Goal: Task Accomplishment & Management: Manage account settings

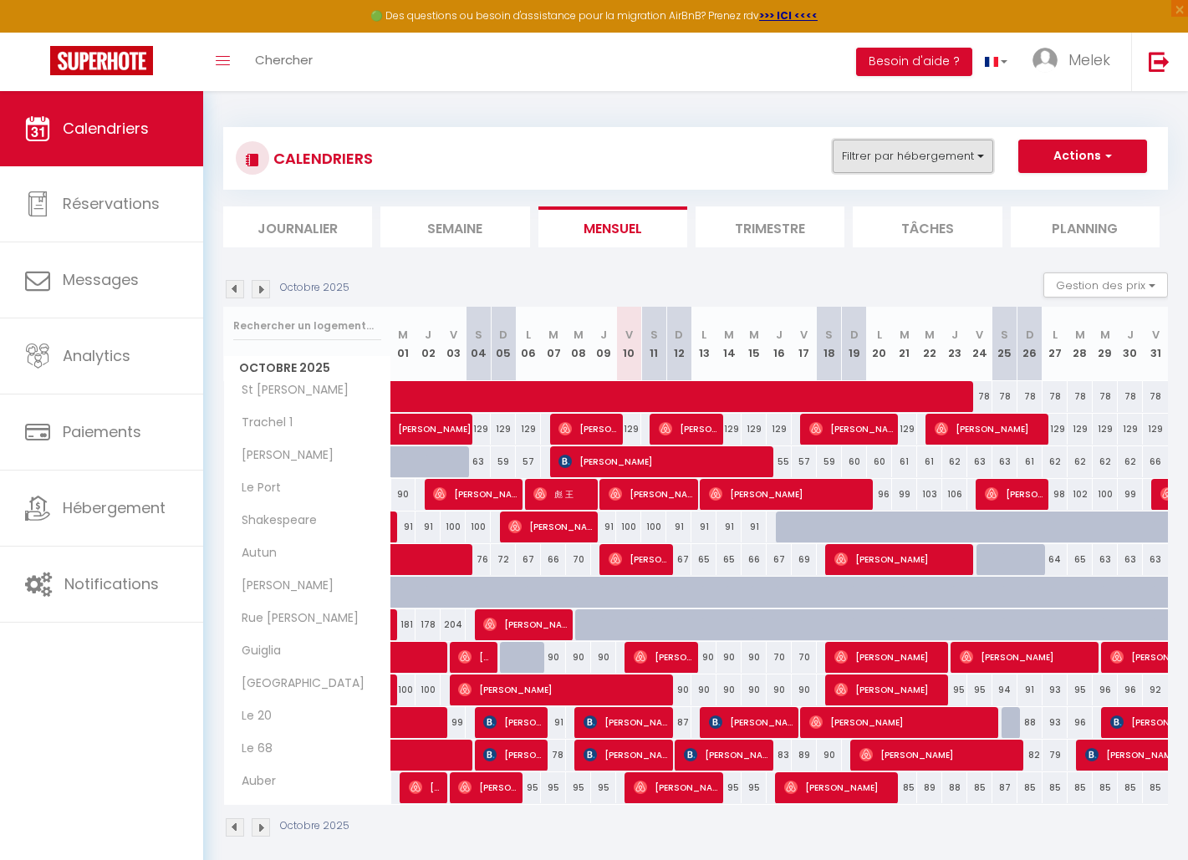
click at [936, 152] on button "Filtrer par hébergement" at bounding box center [912, 156] width 160 height 33
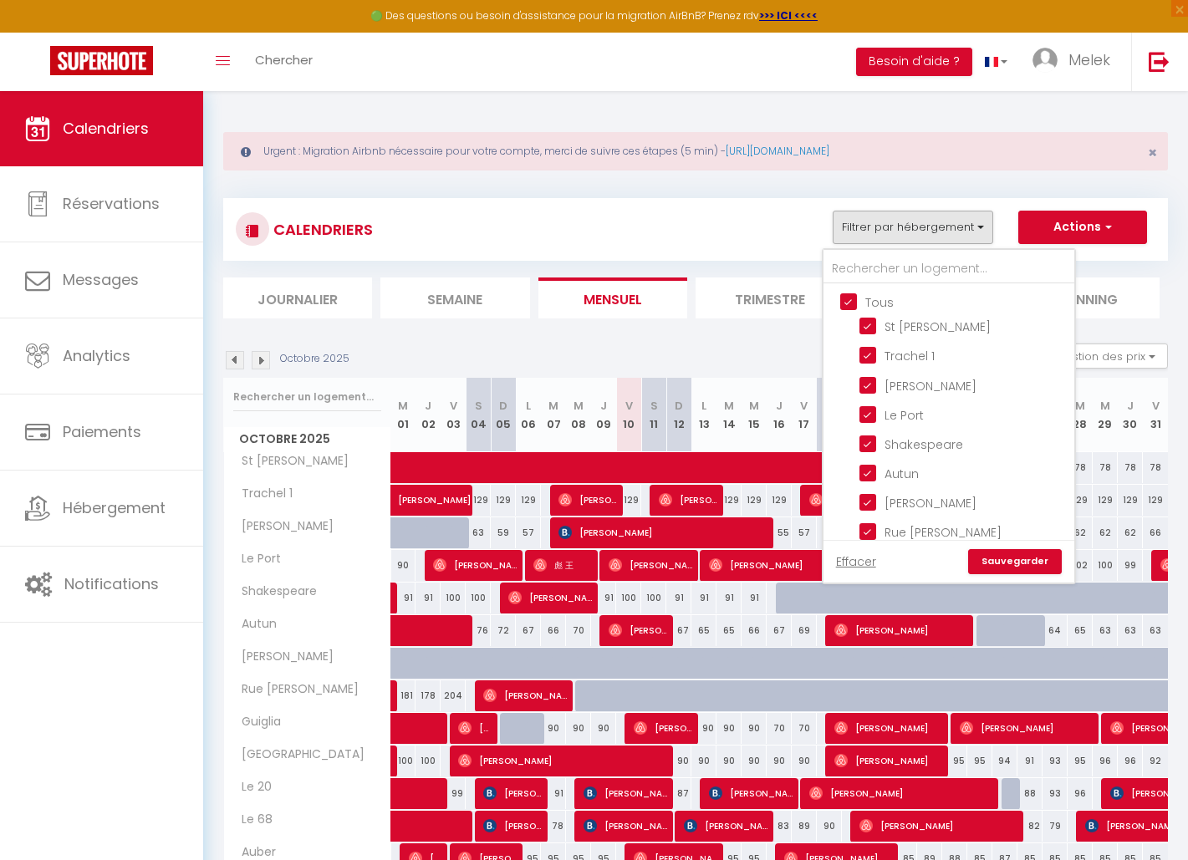
click at [849, 227] on div "Filtrer par hébergement Tous St [PERSON_NAME] 1 [PERSON_NAME] Le Port Shakespea…" at bounding box center [845, 227] width 46 height 33
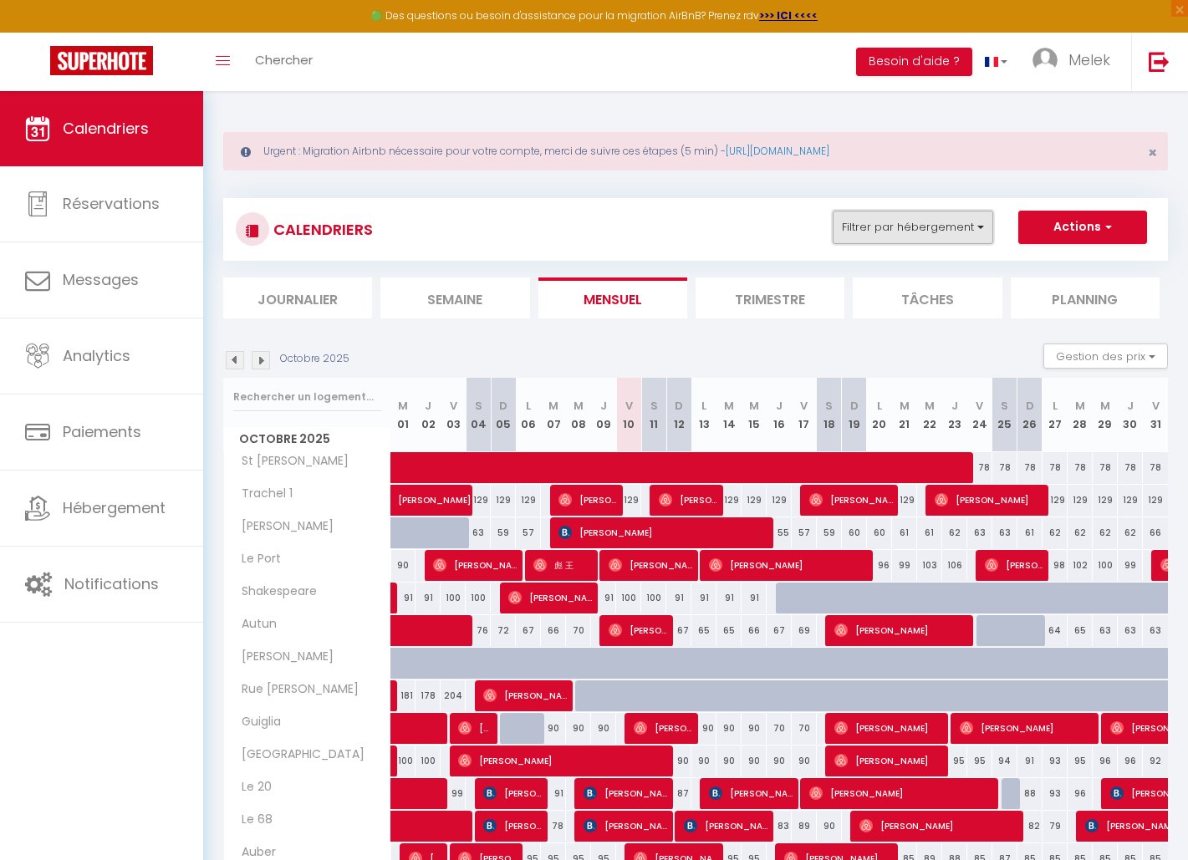
click at [923, 216] on button "Filtrer par hébergement" at bounding box center [912, 227] width 160 height 33
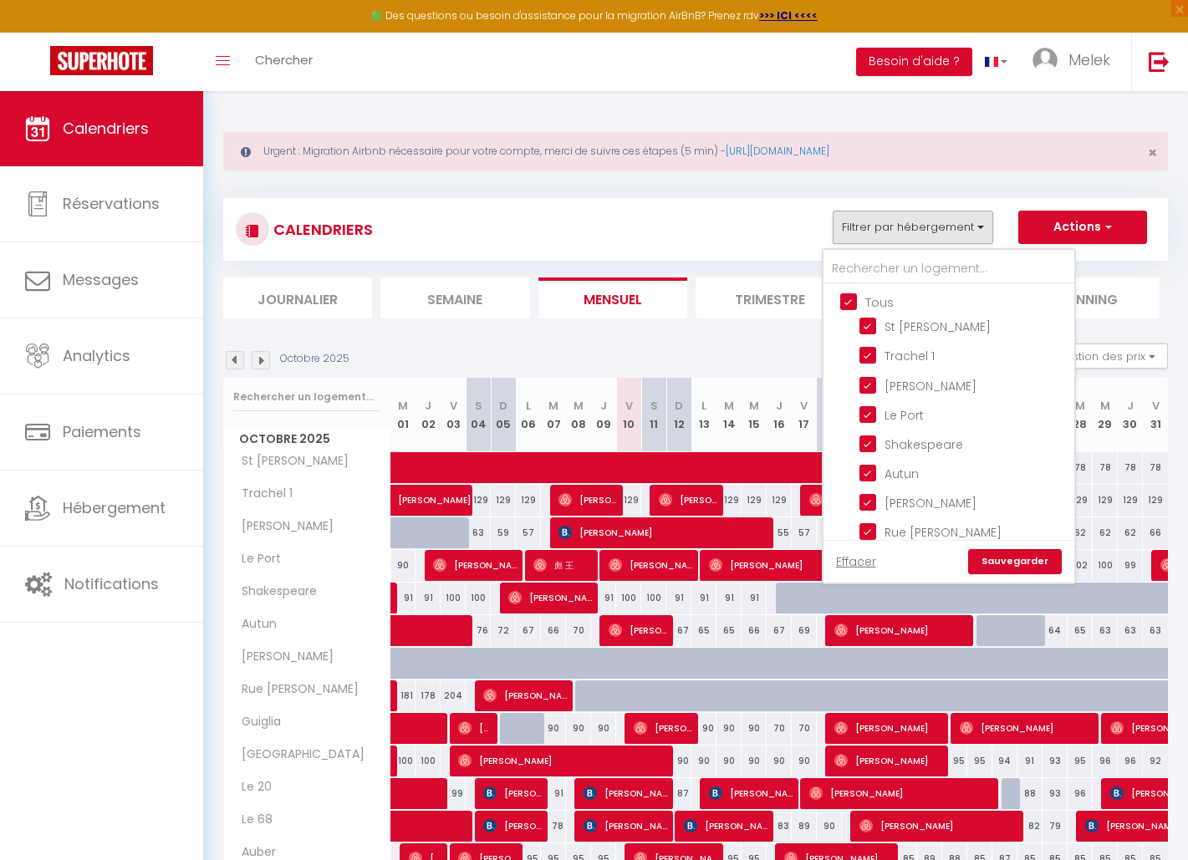
click at [853, 300] on input "Tous" at bounding box center [965, 301] width 251 height 17
checkbox input "false"
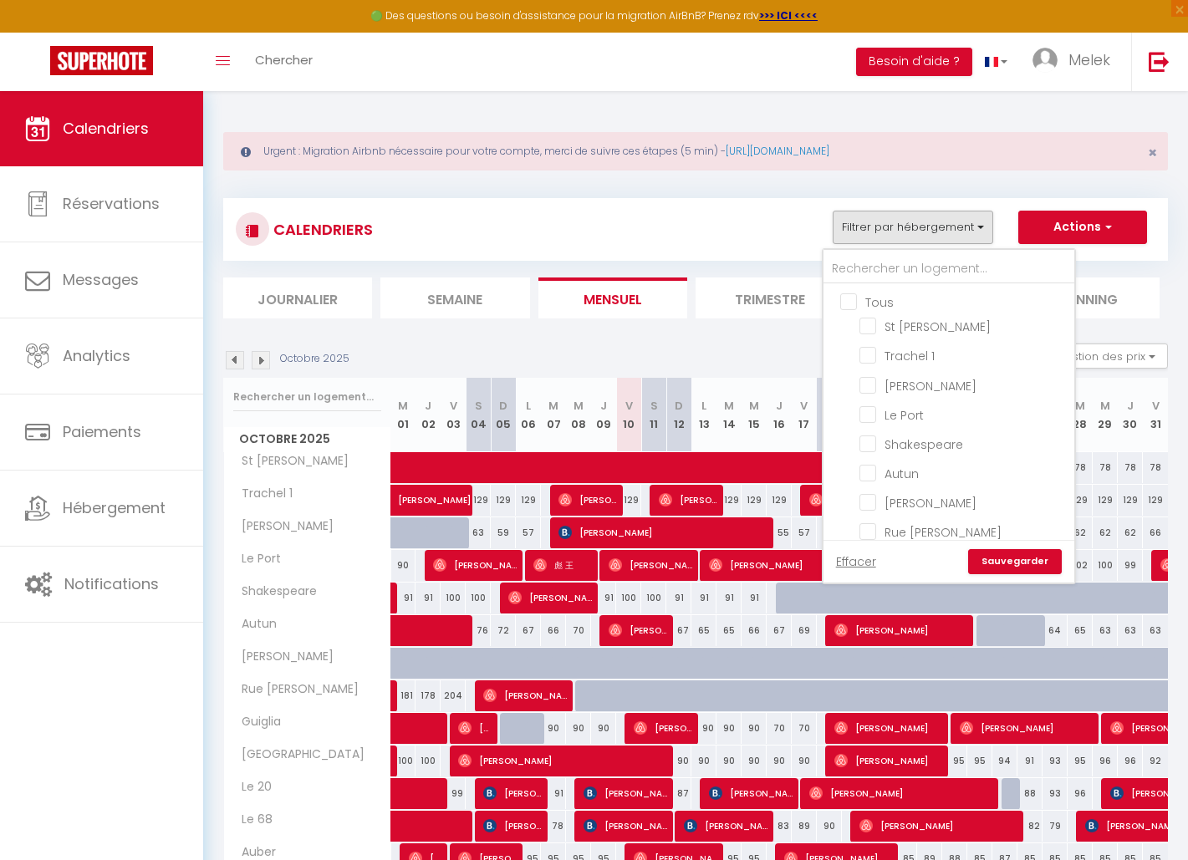
checkbox input "false"
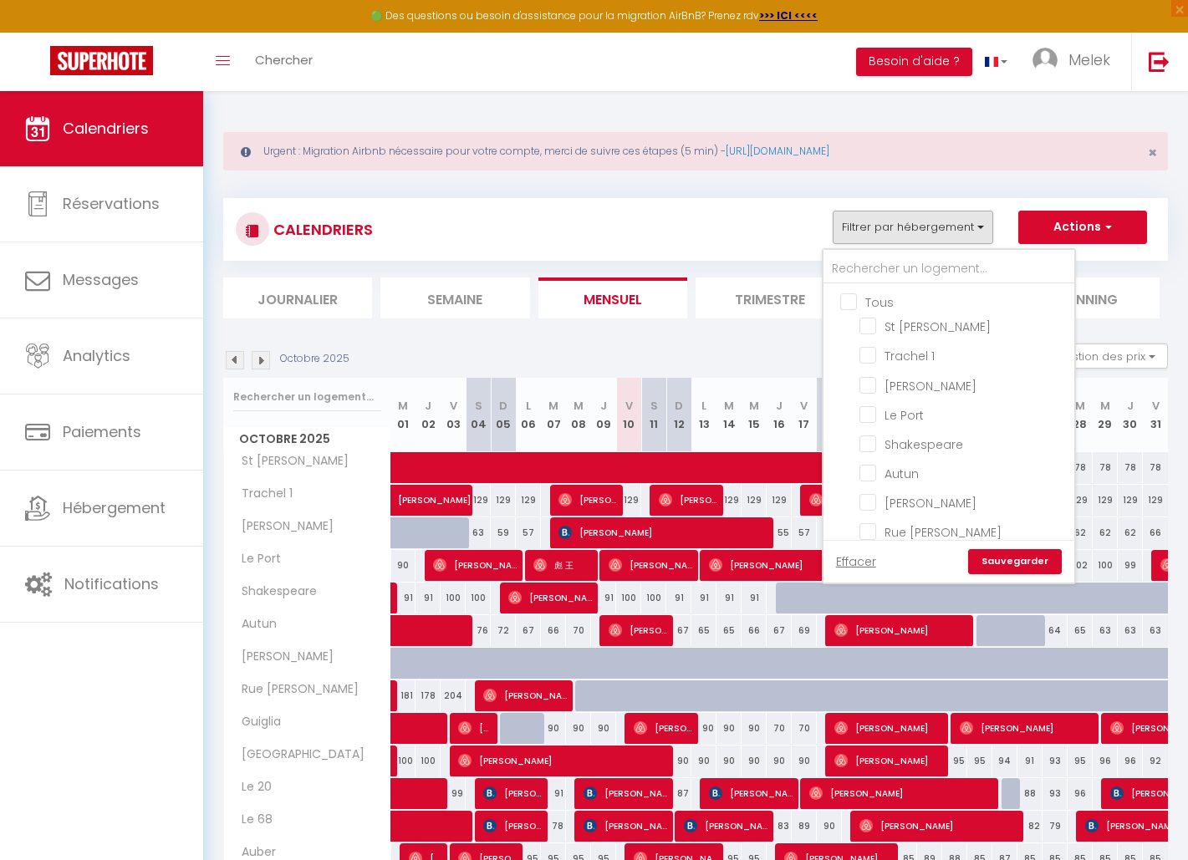
checkbox input "false"
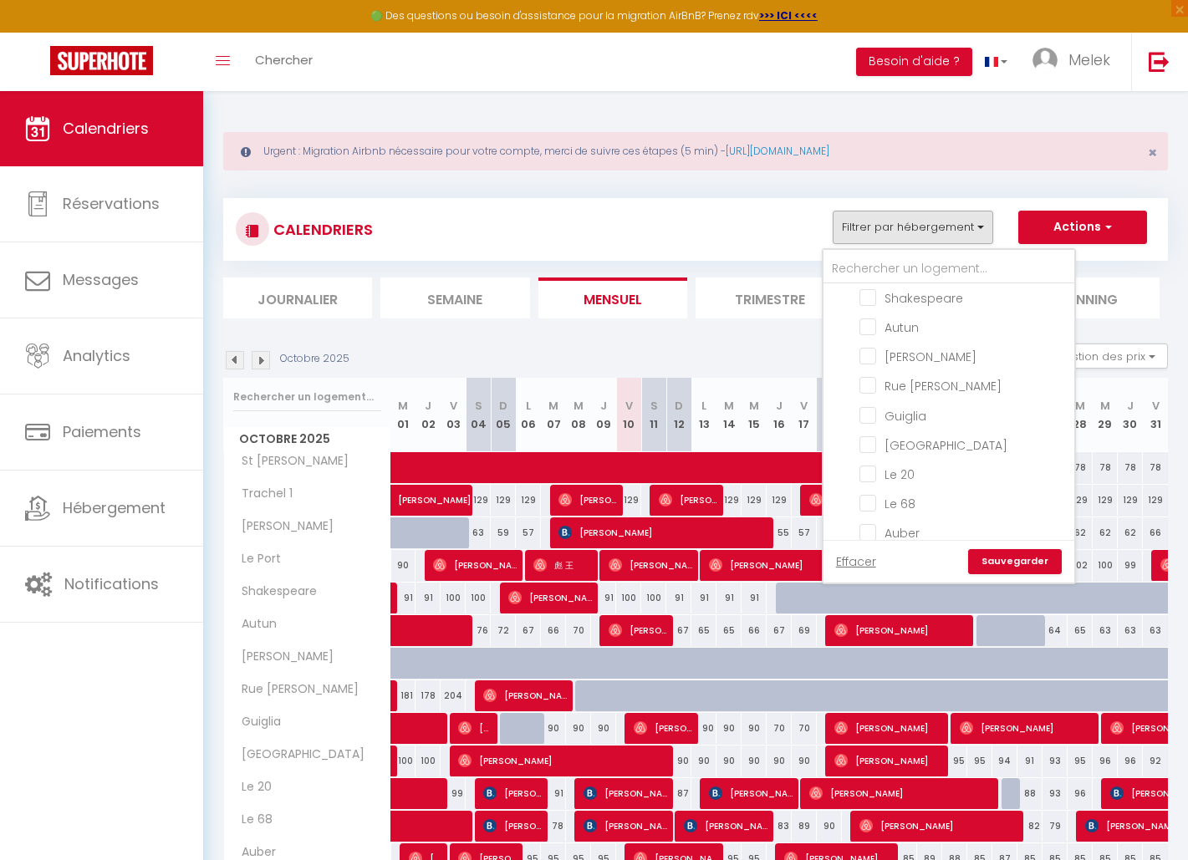
scroll to position [156, 0]
click at [868, 460] on input "Le 20" at bounding box center [963, 463] width 209 height 17
checkbox input "true"
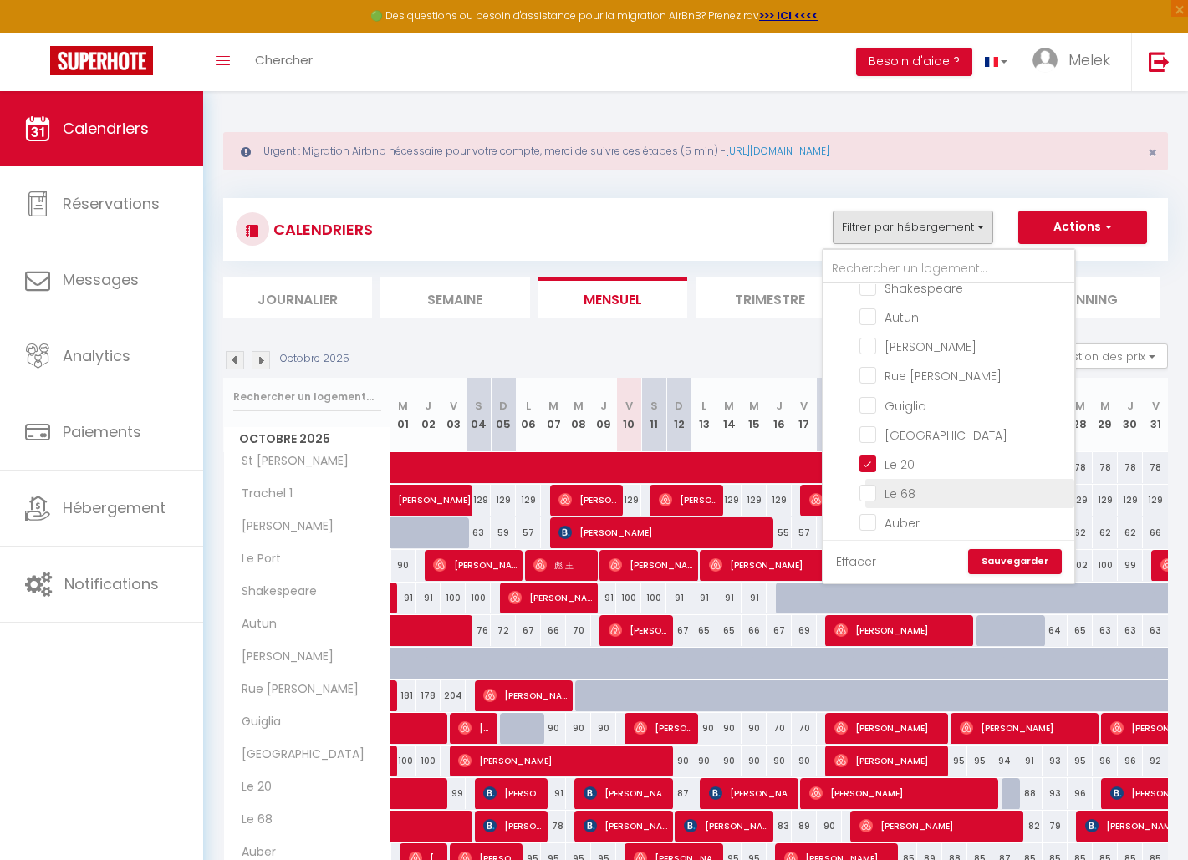
click at [868, 486] on input "Le 68" at bounding box center [963, 492] width 209 height 17
checkbox input "true"
click at [1028, 553] on link "Sauvegarder" at bounding box center [1015, 561] width 94 height 25
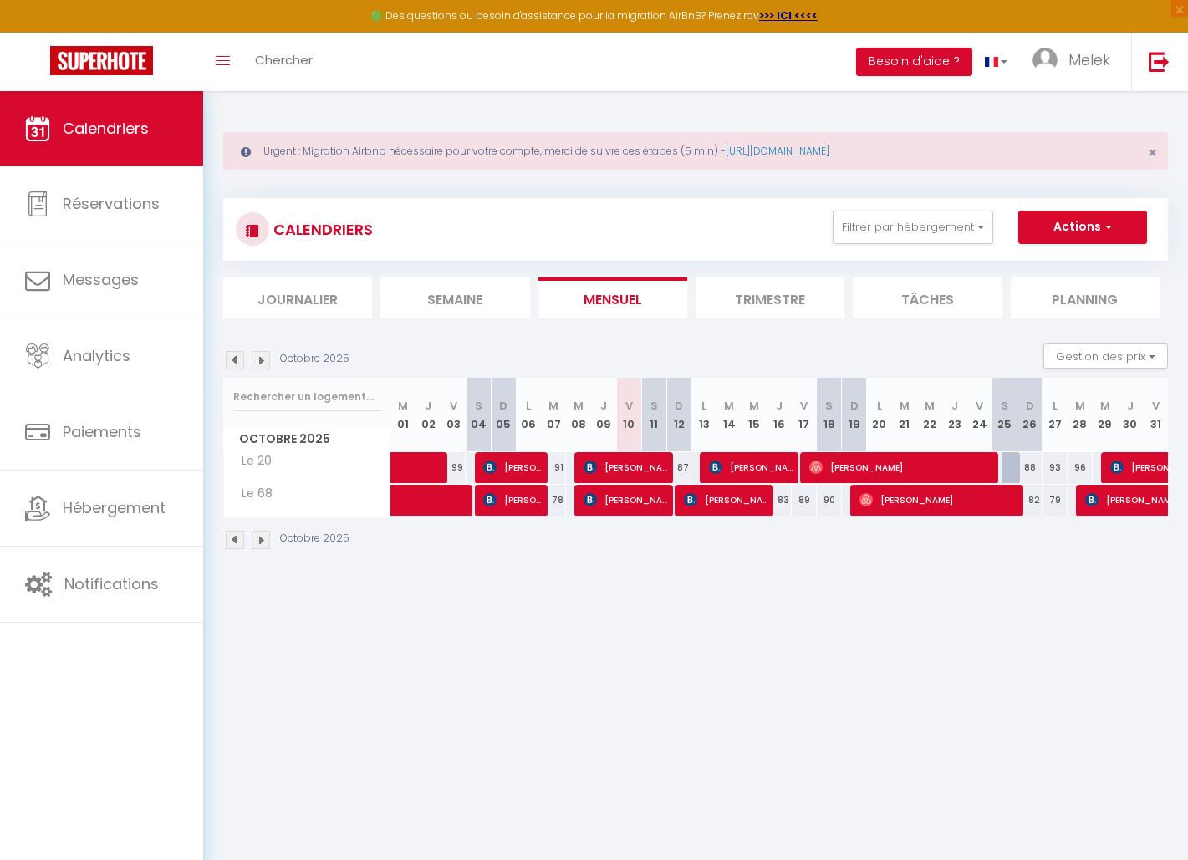
click at [1013, 468] on div at bounding box center [1013, 468] width 25 height 32
type input "96"
select select "1"
type input "Sam 25 Octobre 2025"
type input "Dim 26 Octobre 2025"
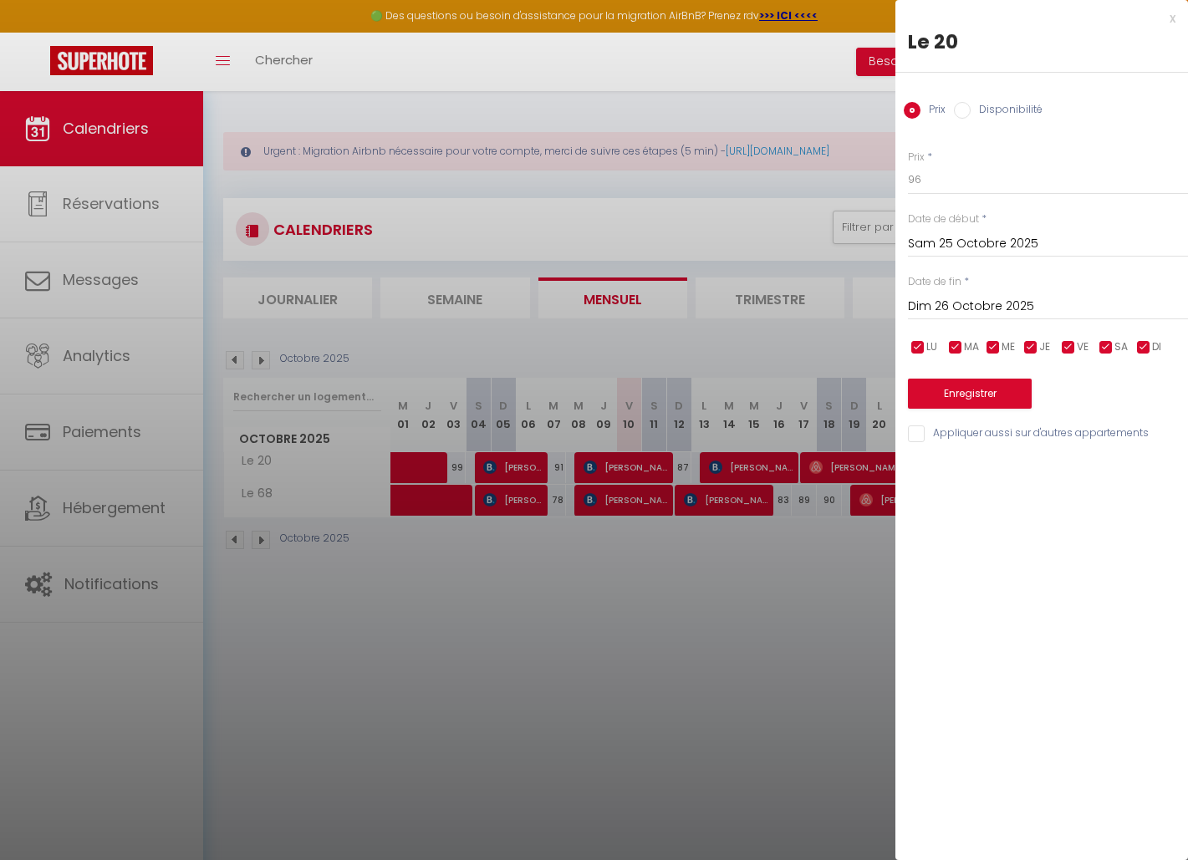
click at [962, 110] on input "Disponibilité" at bounding box center [962, 110] width 17 height 17
radio input "true"
radio input "false"
click at [1170, 15] on div "x" at bounding box center [1035, 18] width 280 height 20
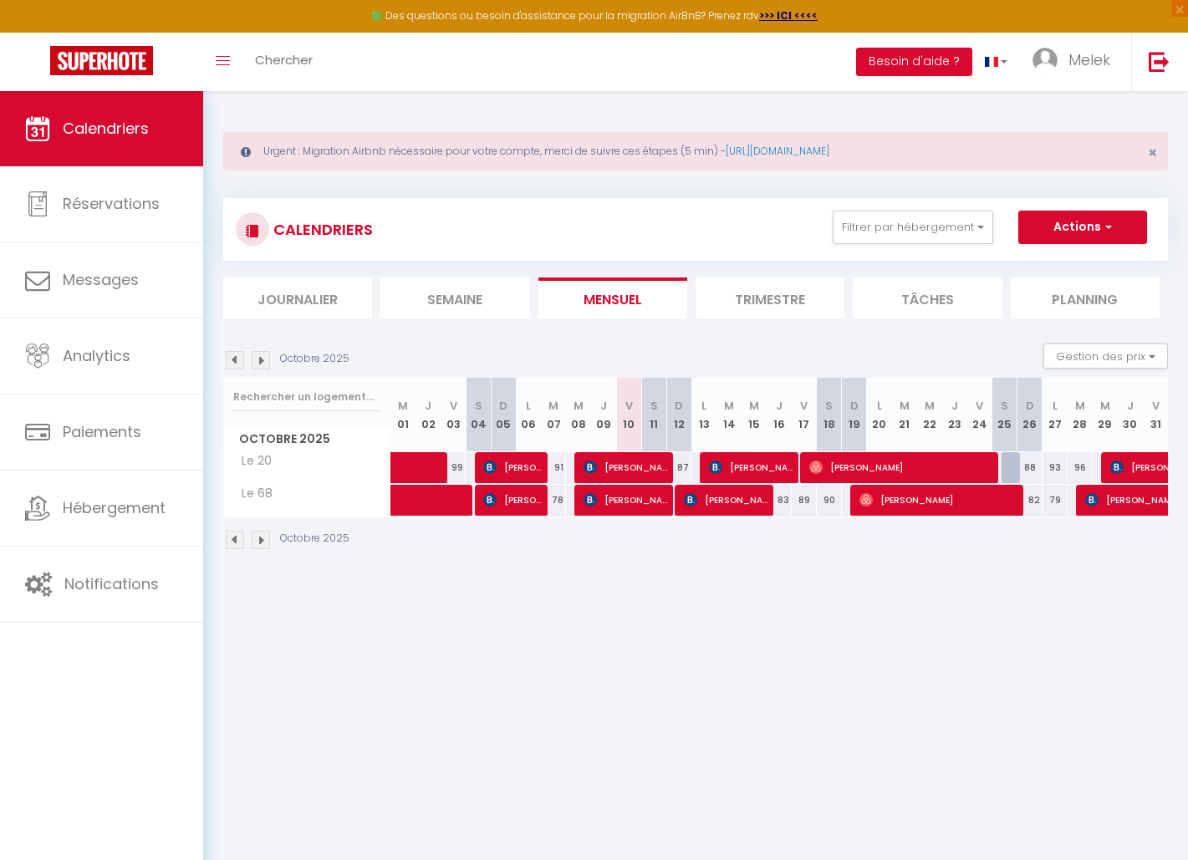
click at [1015, 472] on div at bounding box center [1013, 468] width 25 height 32
select select "1"
type input "Sam 25 Octobre 2025"
type input "Dim 26 Octobre 2025"
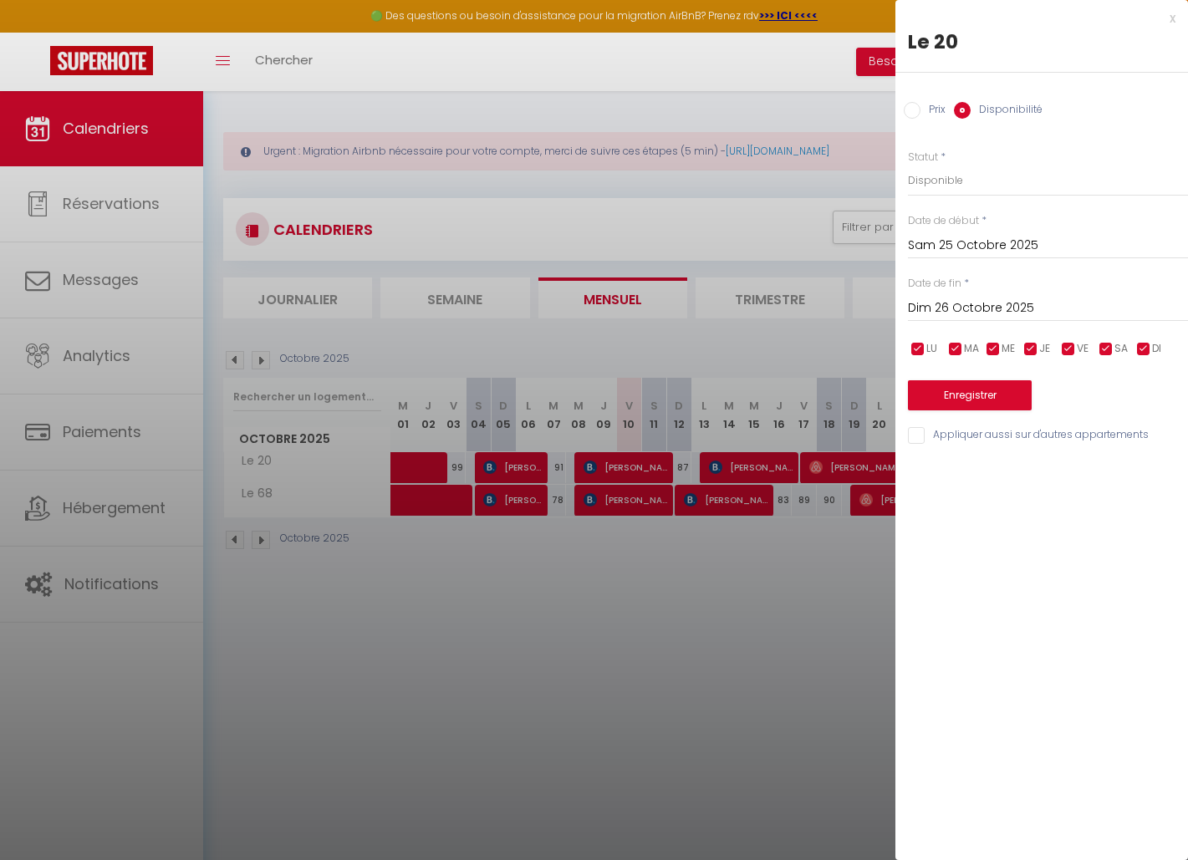
click at [1174, 20] on div "x" at bounding box center [1035, 18] width 280 height 20
select select
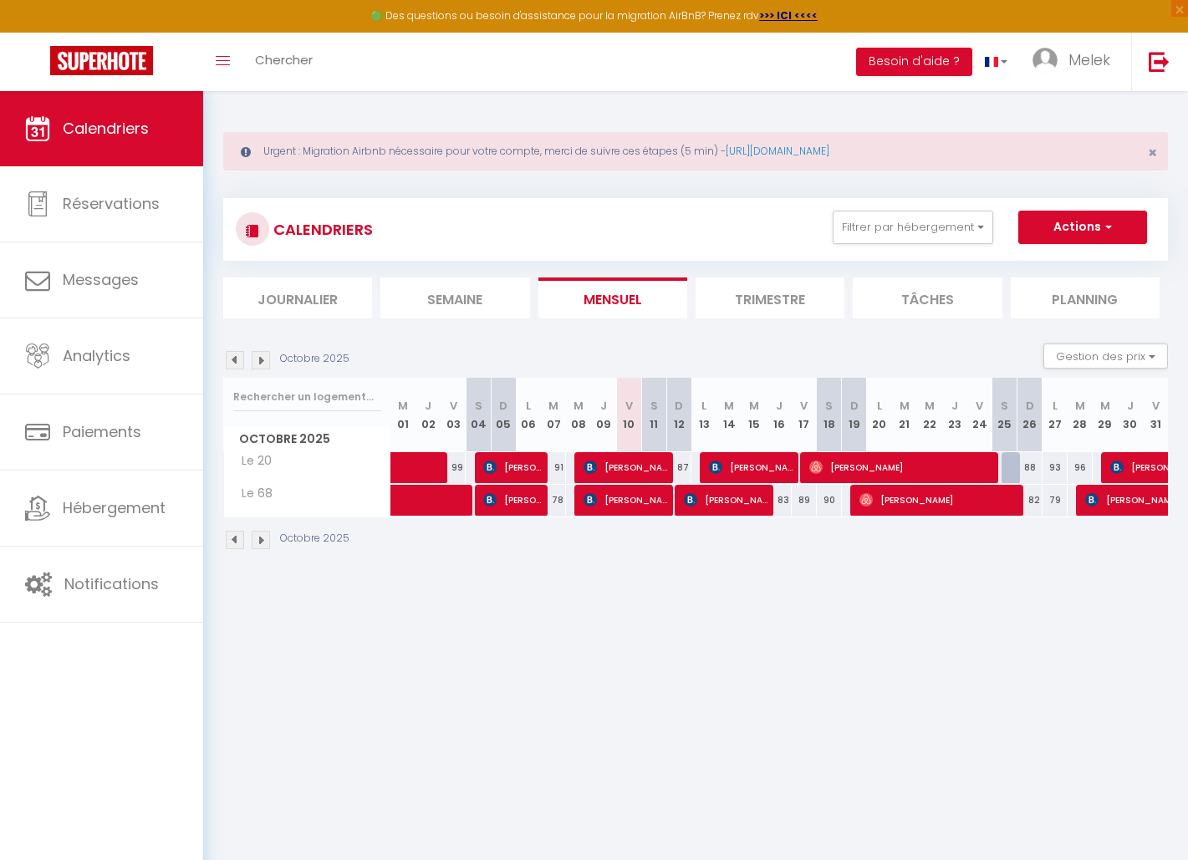
click at [1030, 471] on div "88" at bounding box center [1029, 467] width 25 height 31
select select "1"
type input "Dim 26 Octobre 2025"
type input "Lun 27 Octobre 2025"
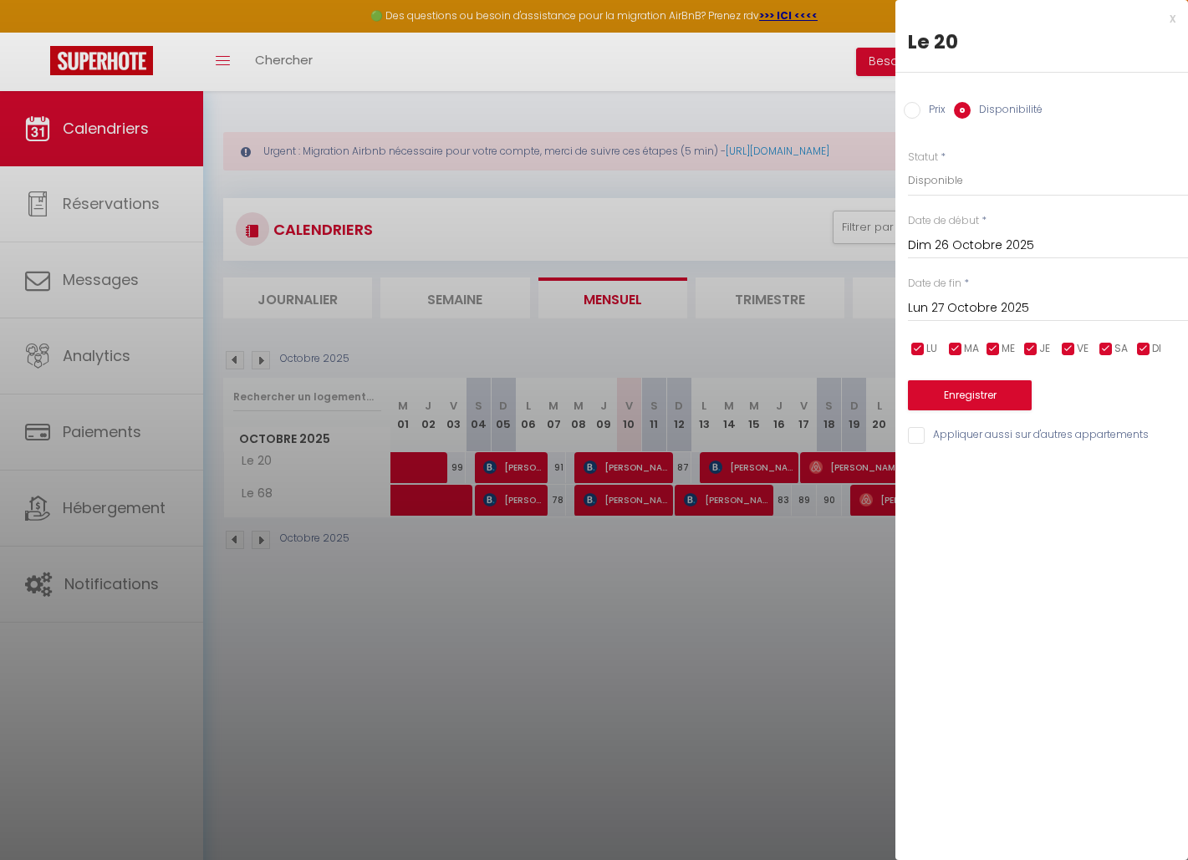
click at [949, 237] on input "Dim 26 Octobre 2025" at bounding box center [1048, 246] width 280 height 22
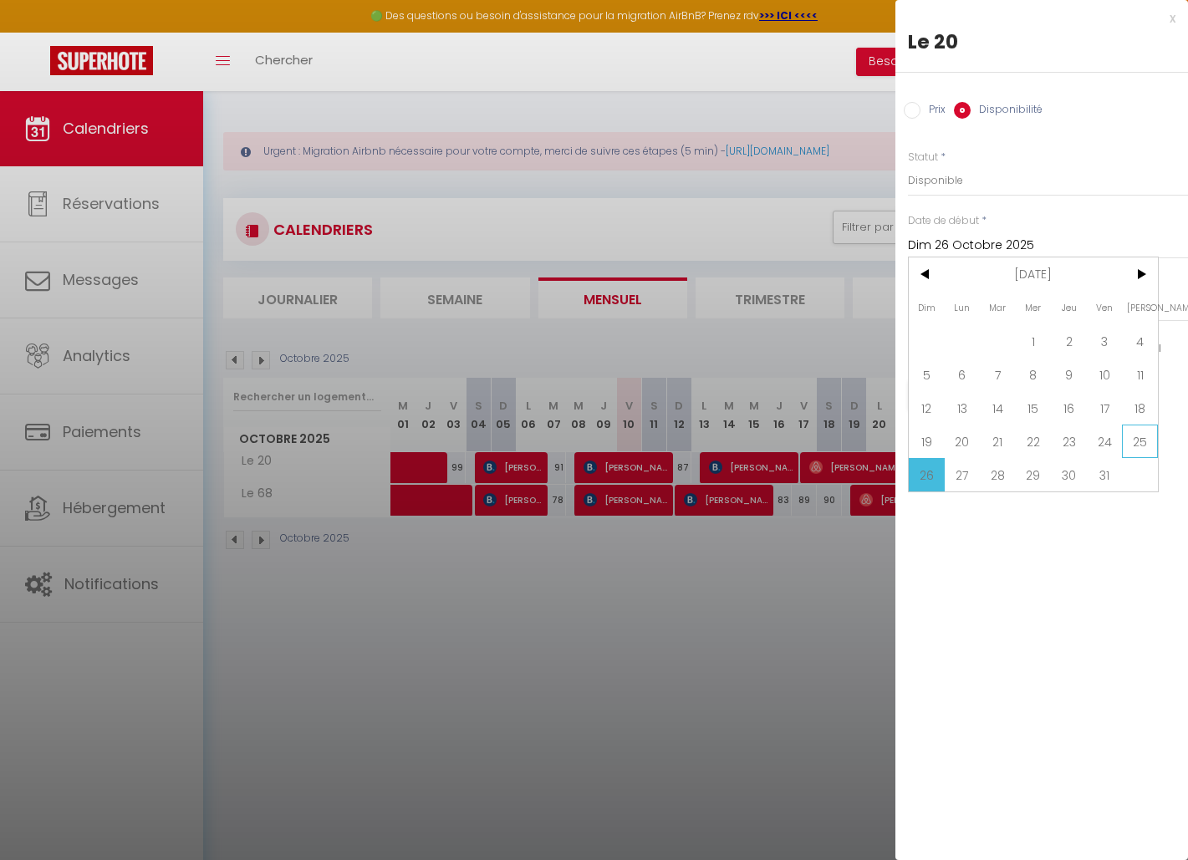
click at [1138, 447] on span "25" at bounding box center [1140, 441] width 36 height 33
type input "Sam 25 Octobre 2025"
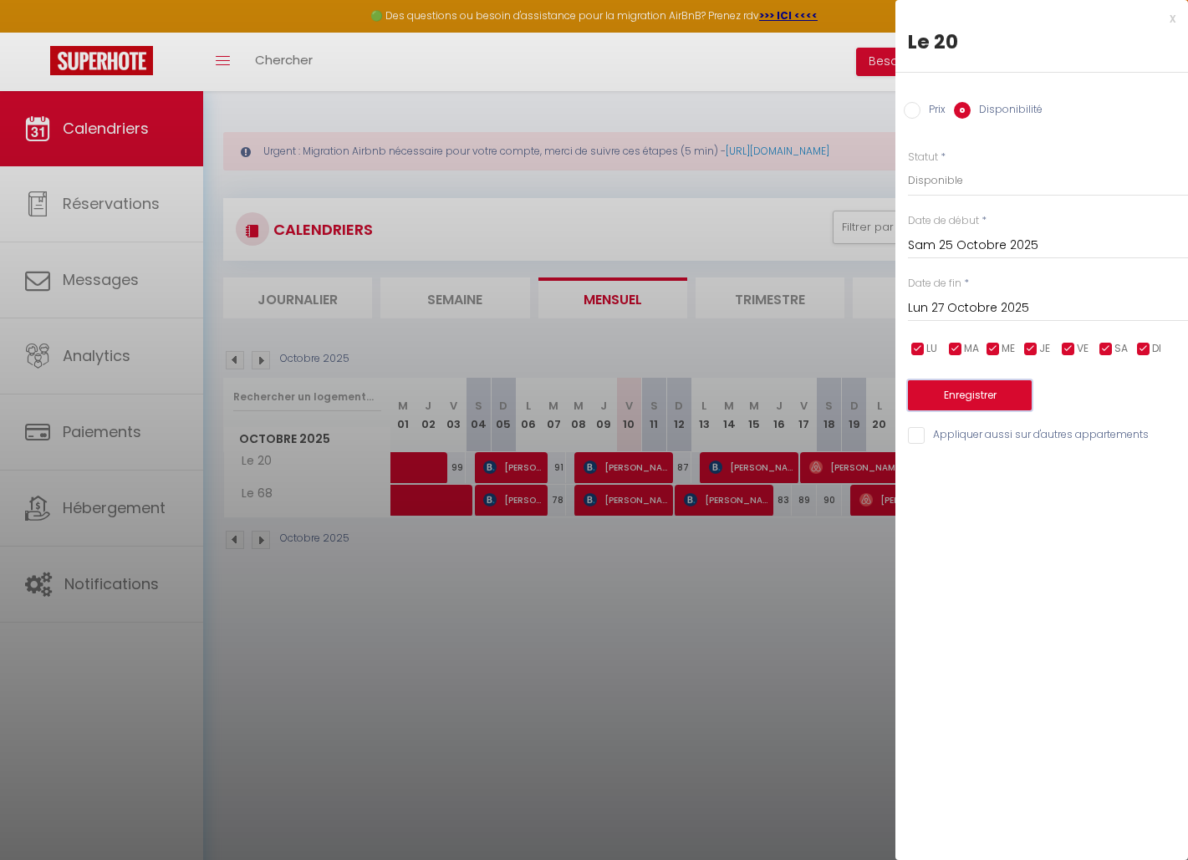
click at [967, 392] on button "Enregistrer" at bounding box center [970, 395] width 124 height 30
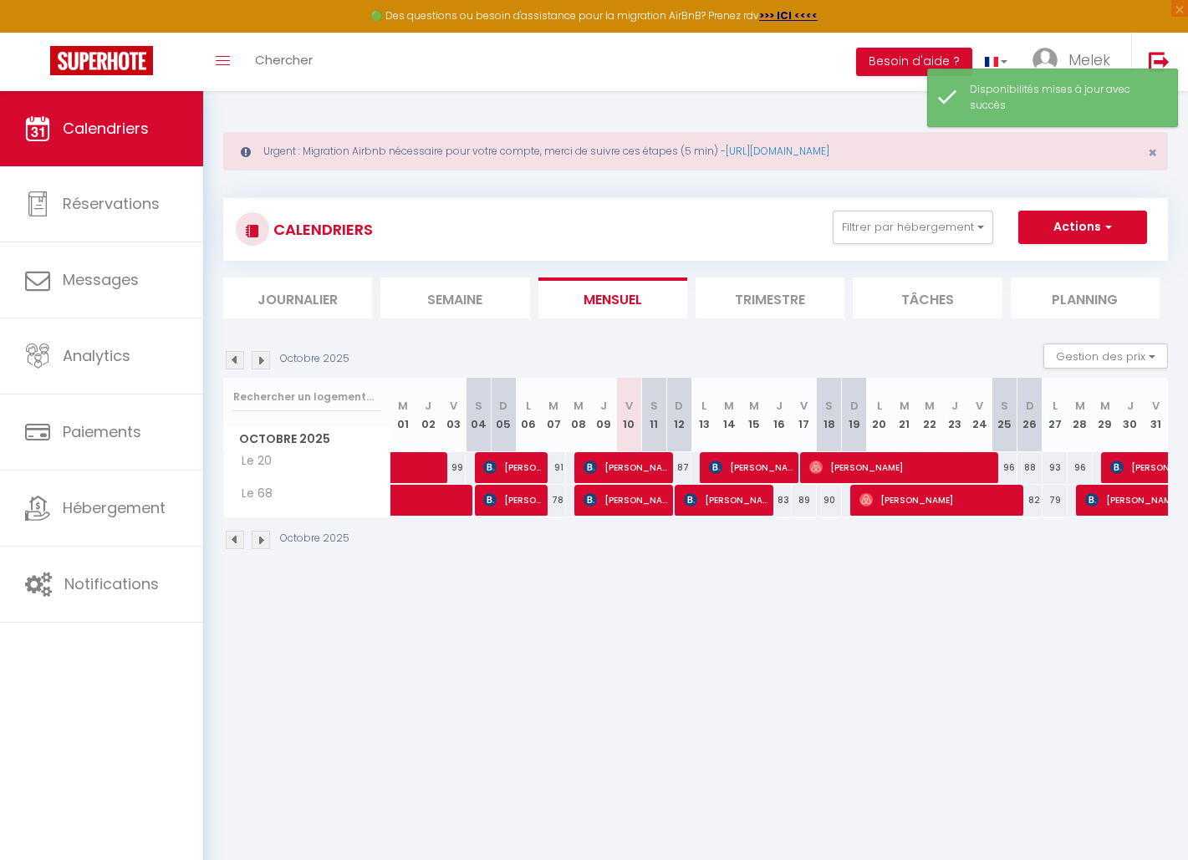
click at [988, 577] on div "Urgent : Migration Airbnb nécessaire pour votre compte, merci de suivre ces éta…" at bounding box center [695, 339] width 985 height 496
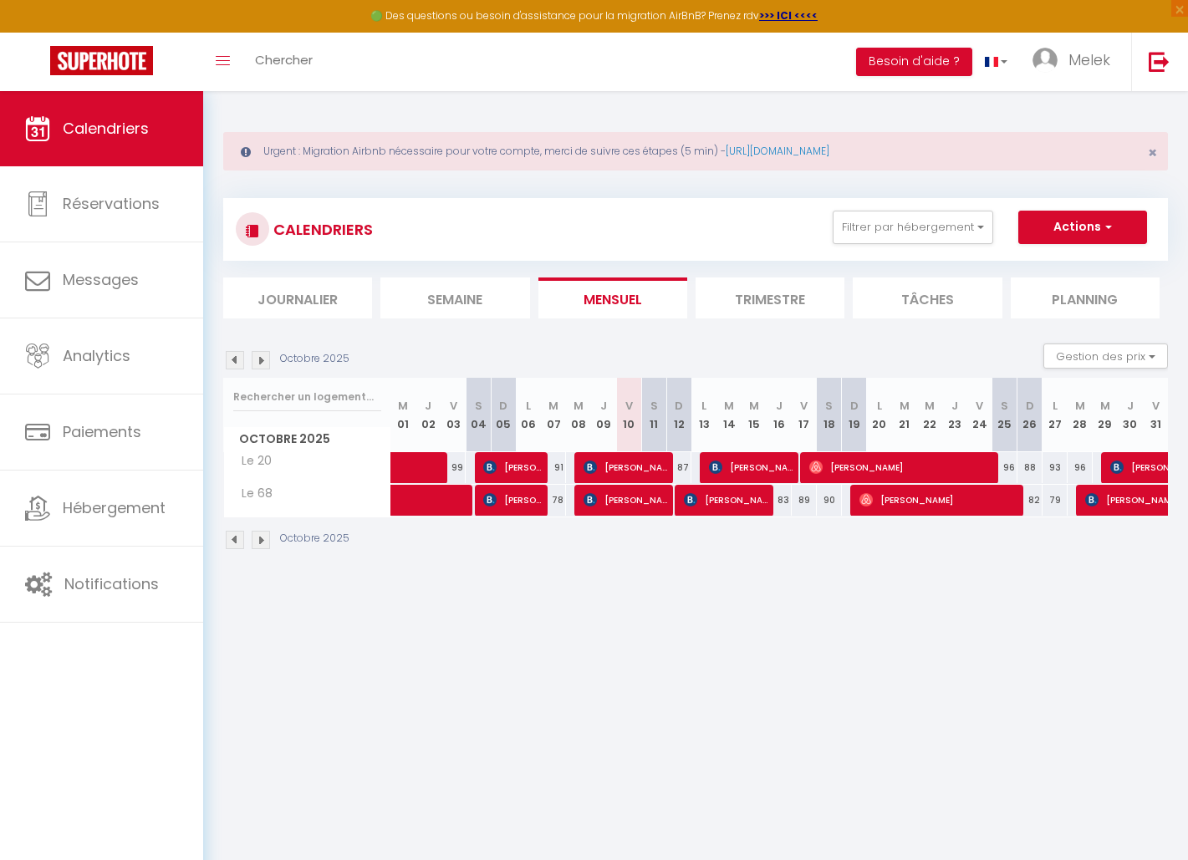
click at [987, 603] on body "🟢 Des questions ou besoin d'assistance pour la migration AirBnB? Prenez rdv >>>…" at bounding box center [594, 521] width 1188 height 860
click at [267, 546] on img at bounding box center [261, 540] width 18 height 18
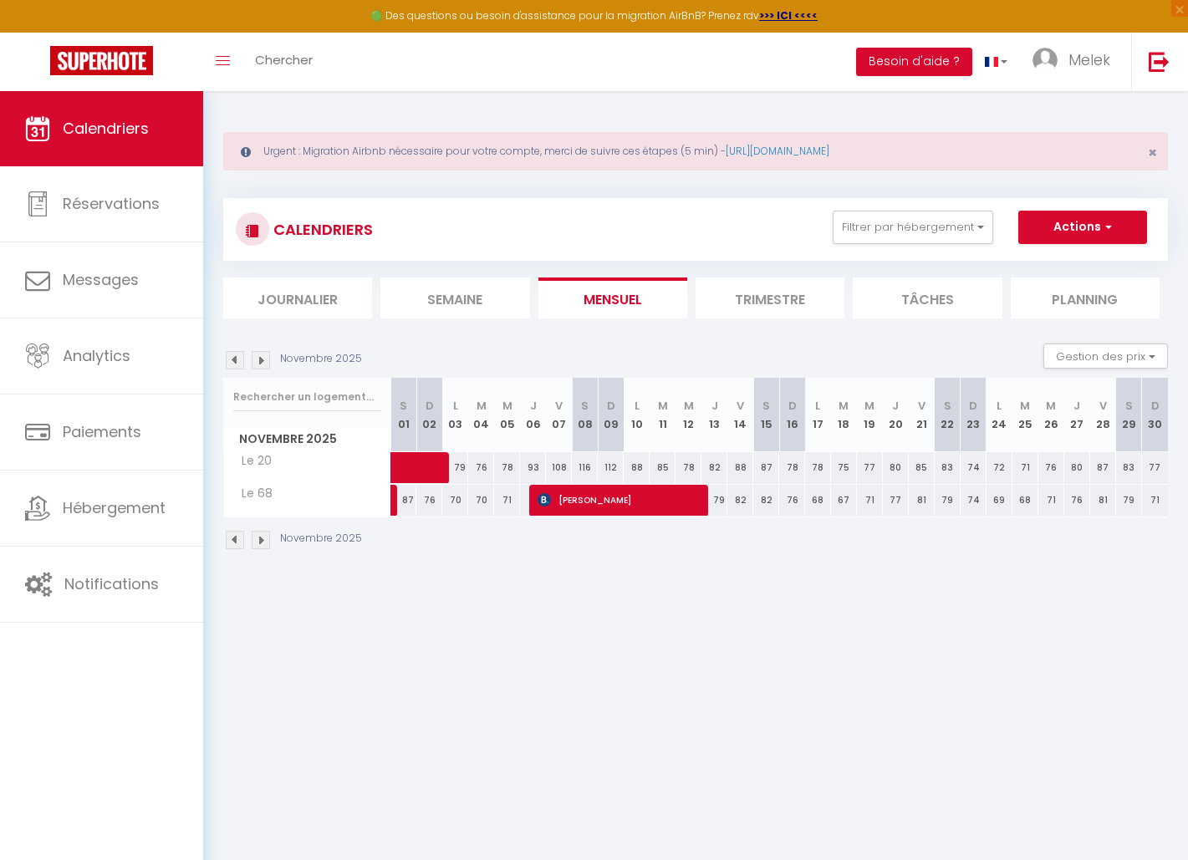
click at [240, 545] on img at bounding box center [235, 540] width 18 height 18
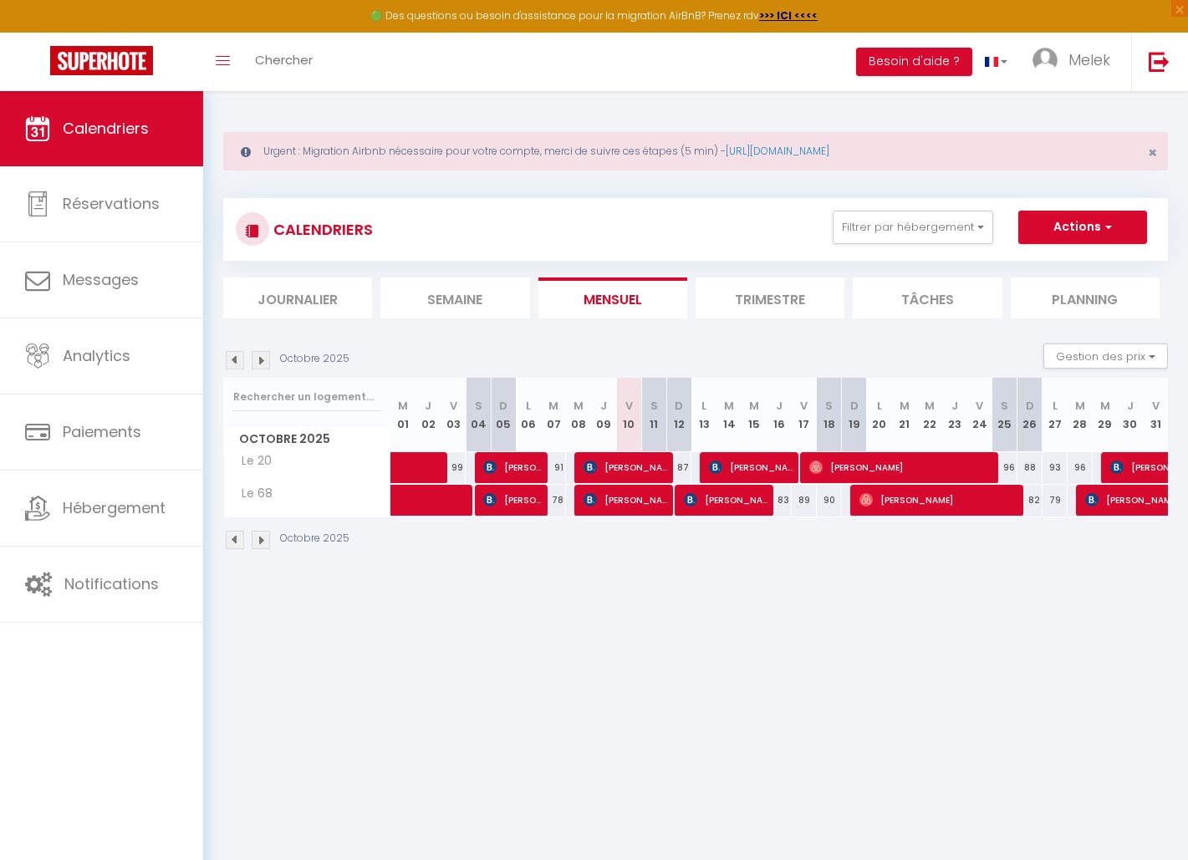
click at [262, 541] on img at bounding box center [261, 540] width 18 height 18
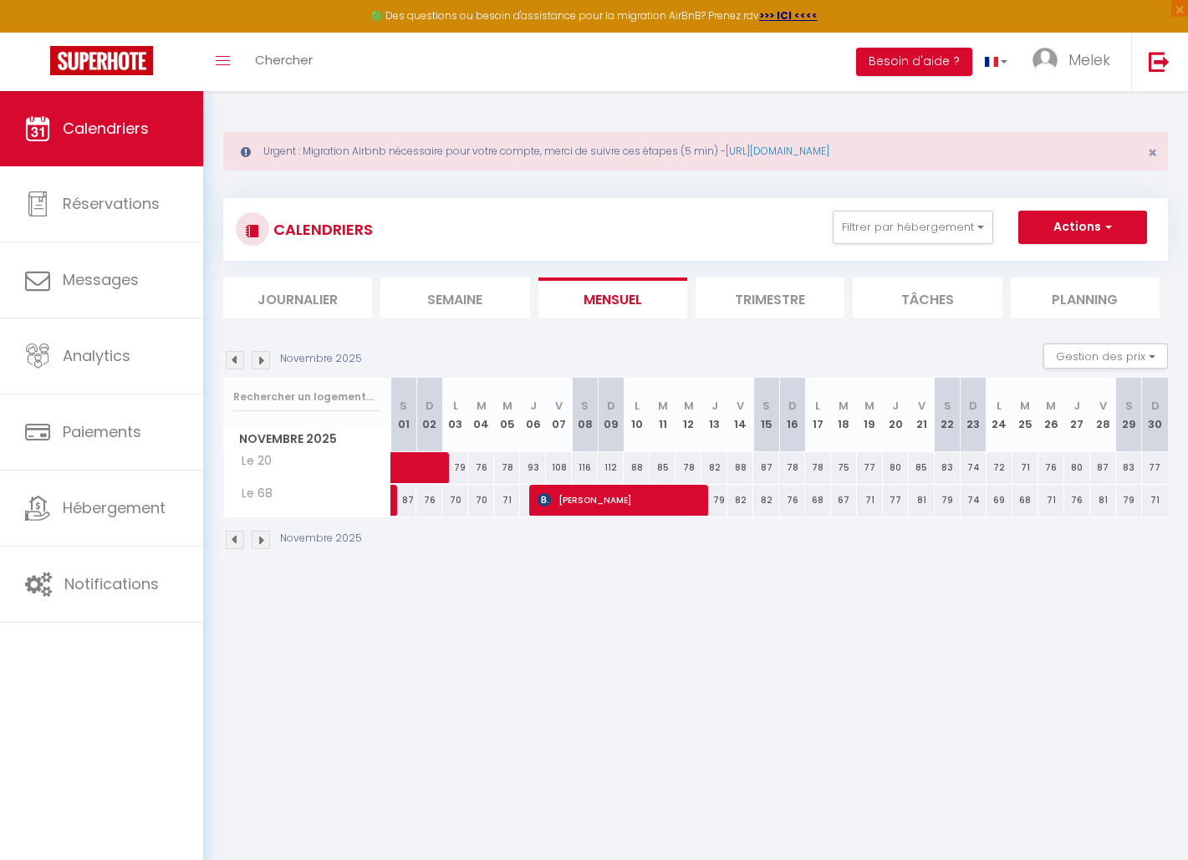
click at [238, 539] on img at bounding box center [235, 540] width 18 height 18
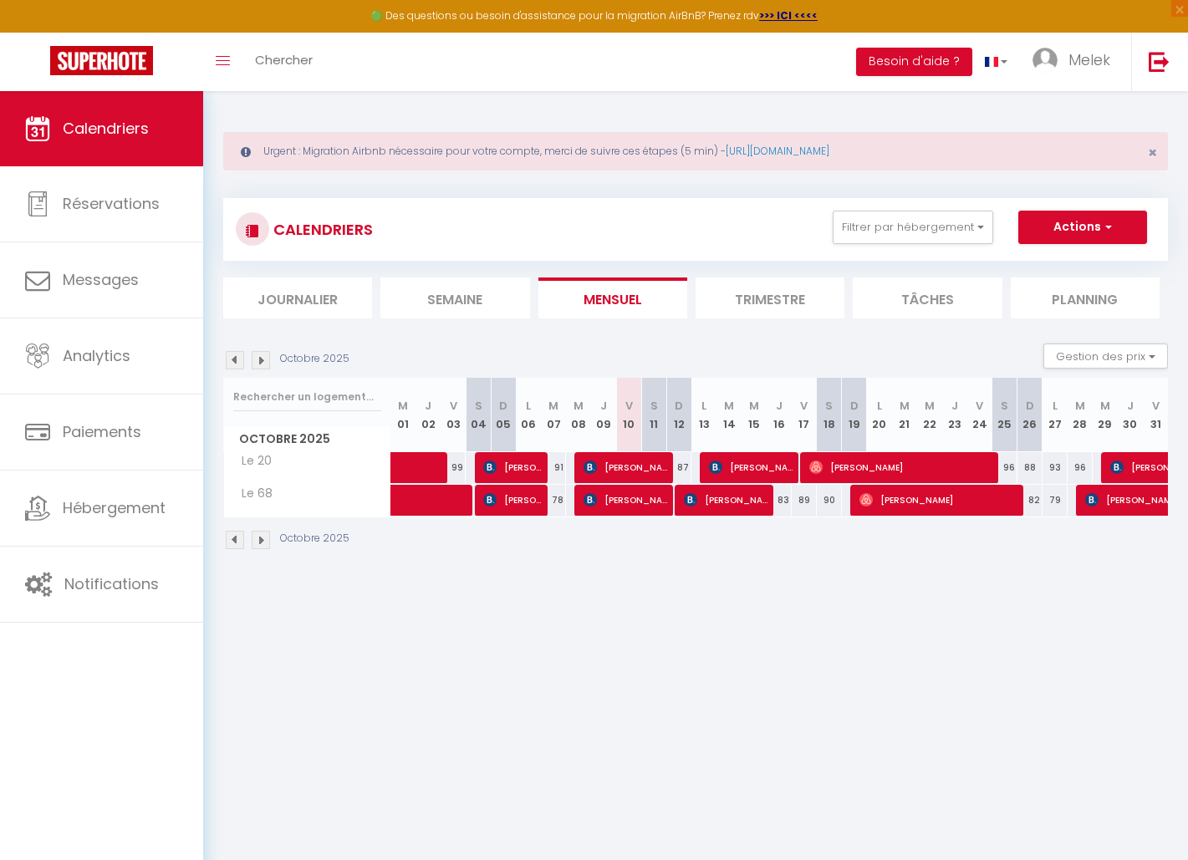
click at [262, 539] on img at bounding box center [261, 540] width 18 height 18
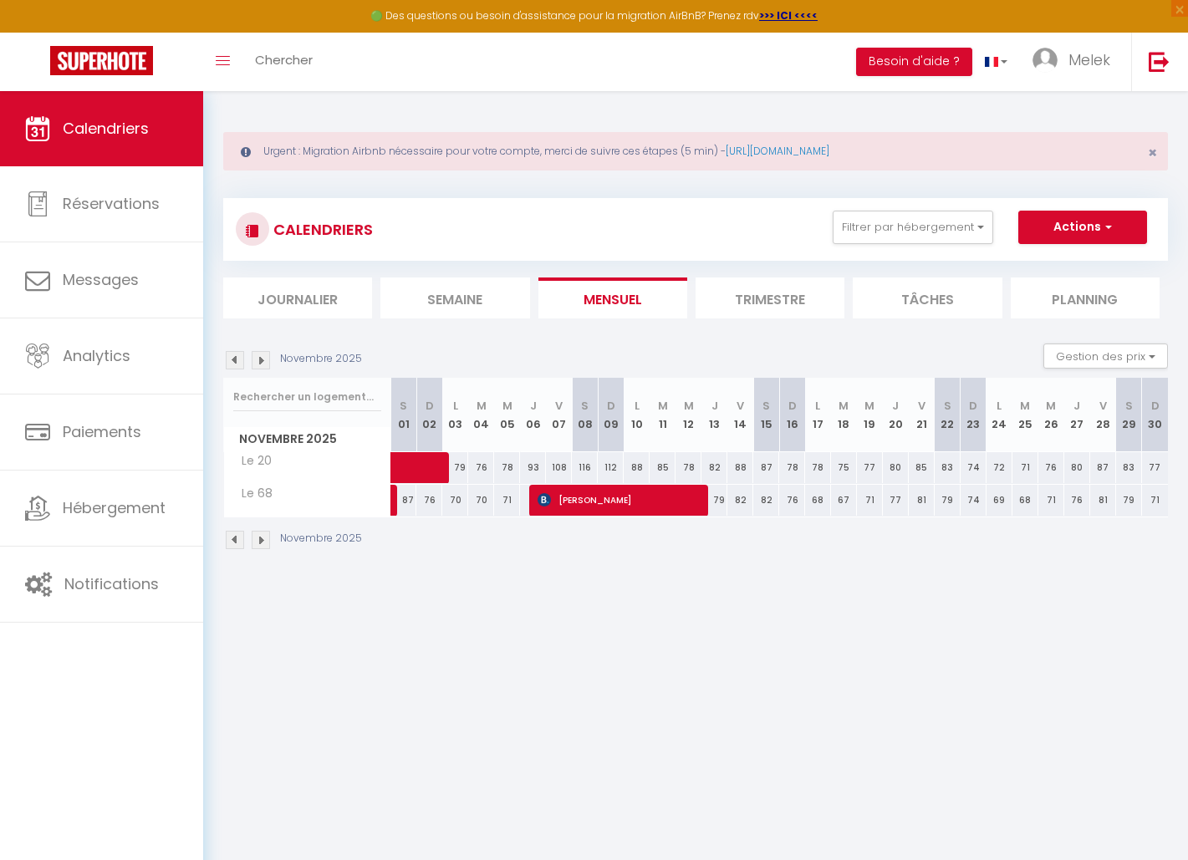
click at [237, 538] on img at bounding box center [235, 540] width 18 height 18
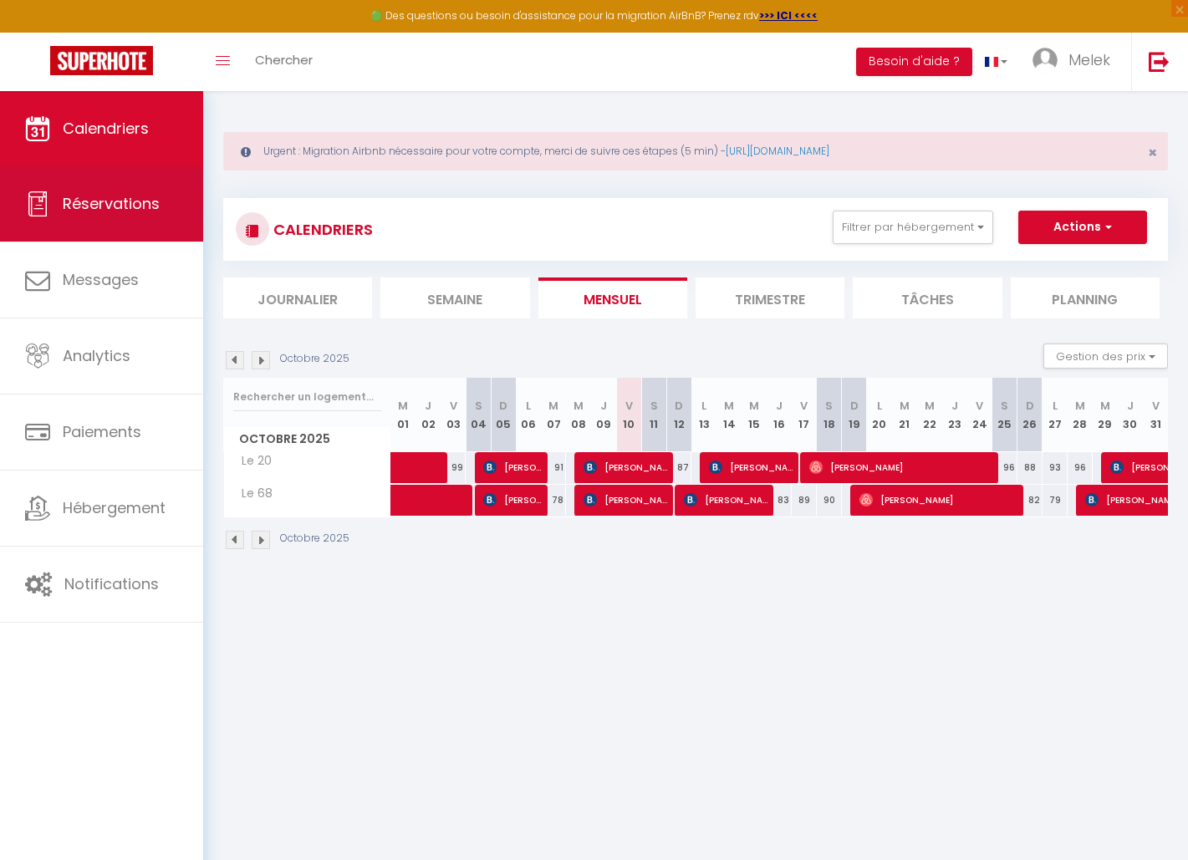
click at [130, 211] on span "Réservations" at bounding box center [111, 203] width 97 height 21
select select "not_cancelled"
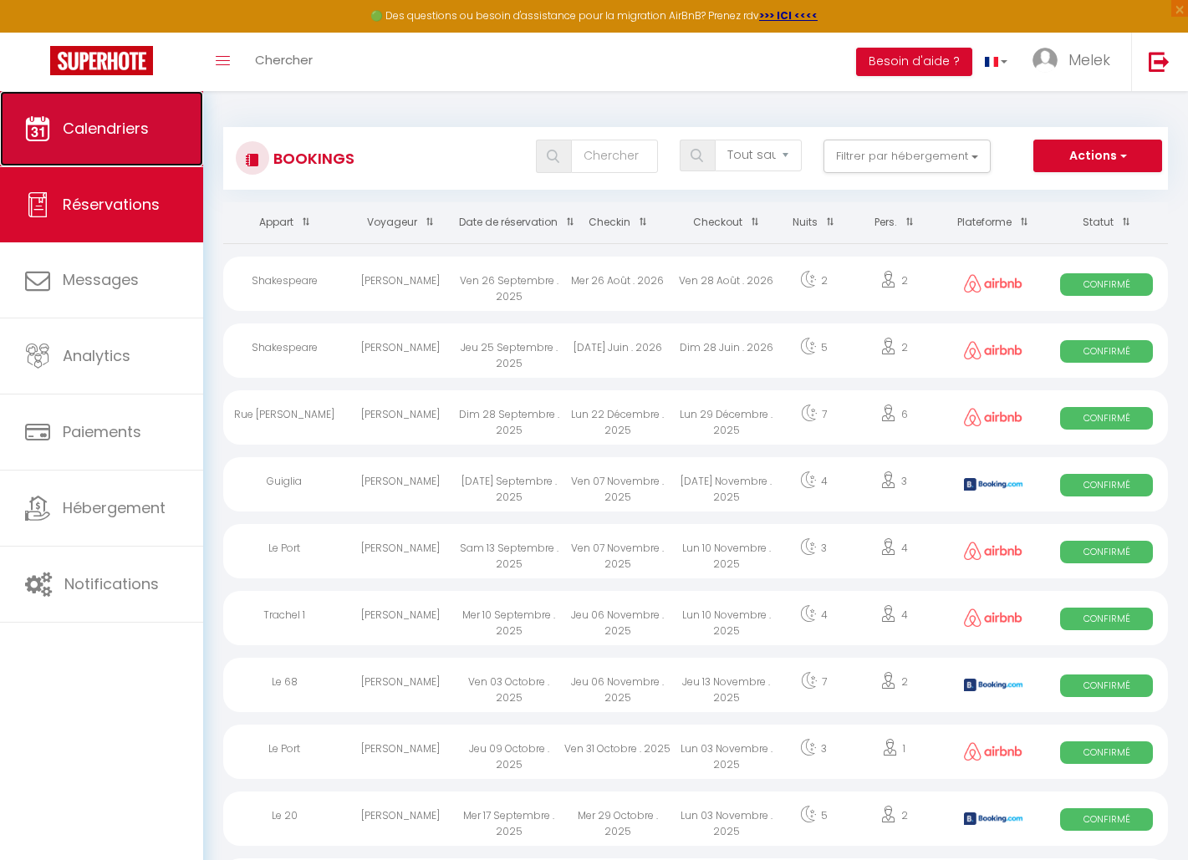
click at [135, 141] on link "Calendriers" at bounding box center [101, 128] width 203 height 75
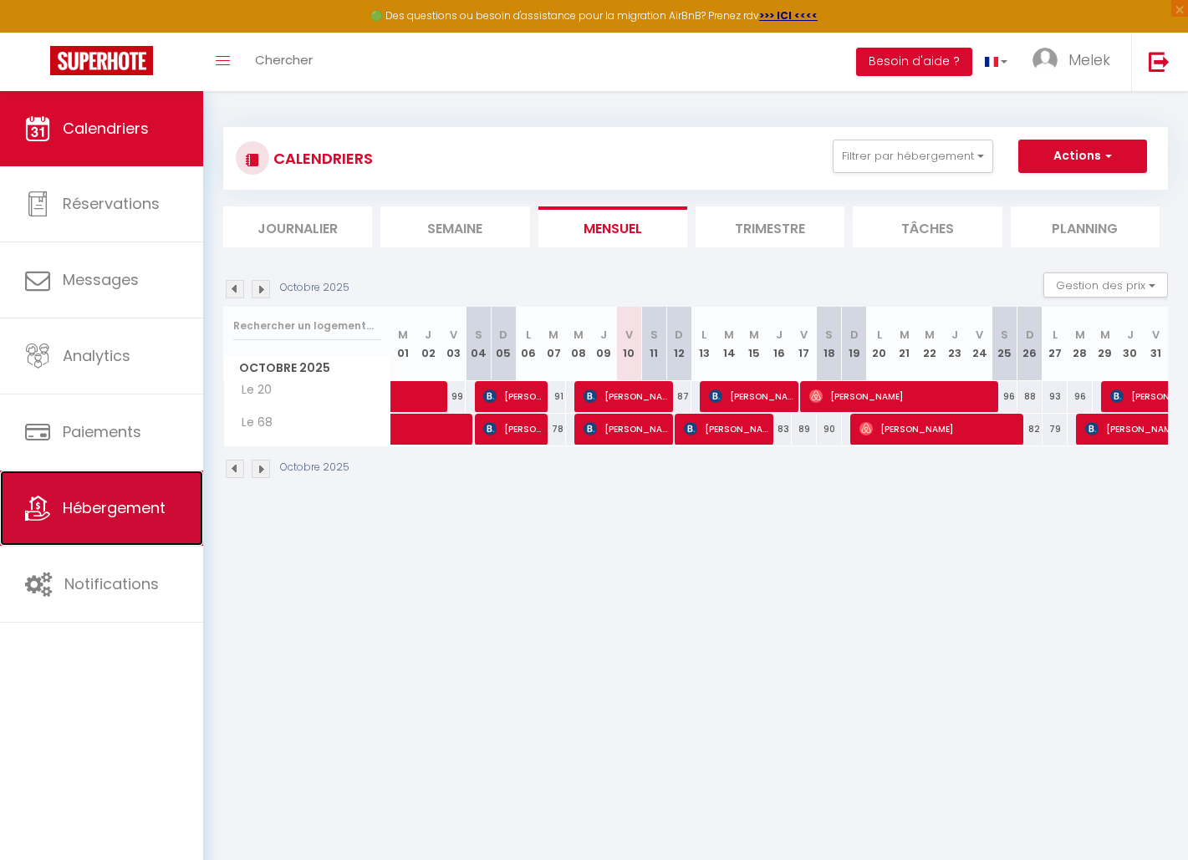
click at [140, 513] on span "Hébergement" at bounding box center [114, 507] width 103 height 21
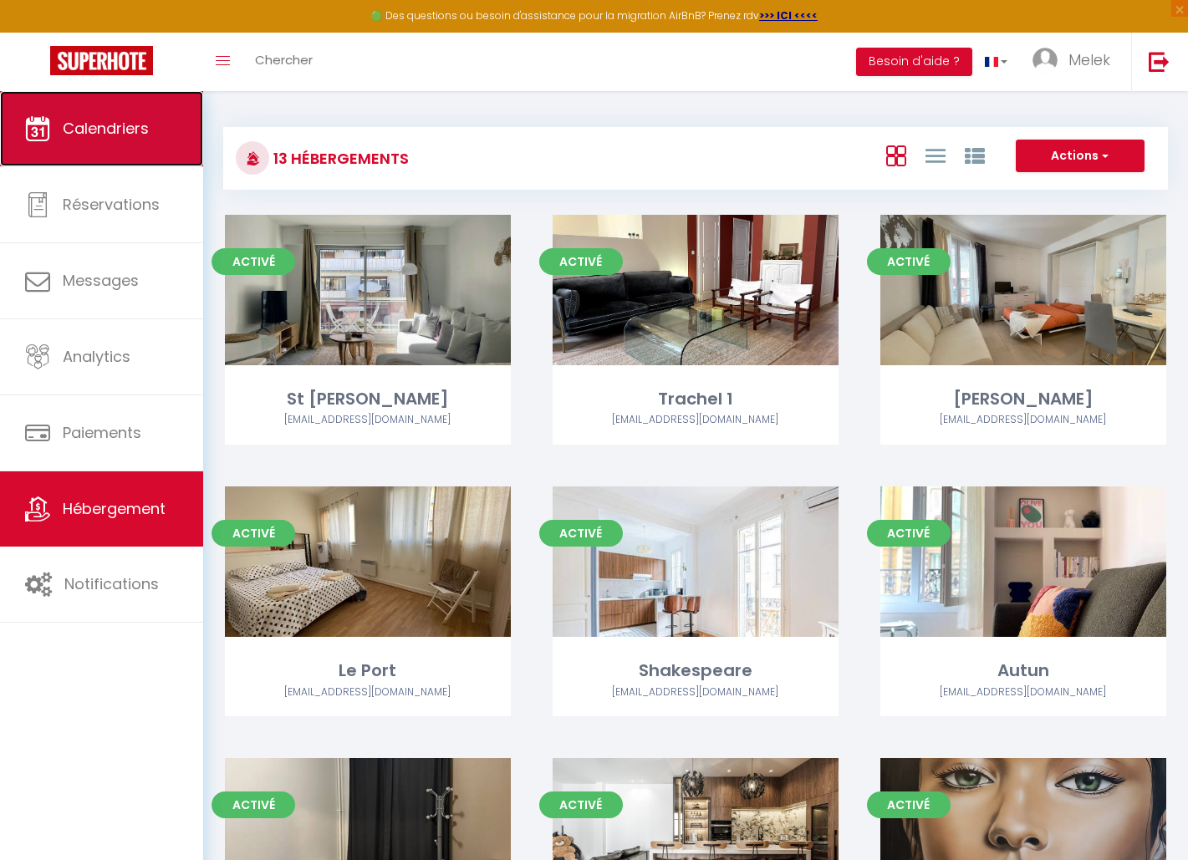
click at [139, 144] on link "Calendriers" at bounding box center [101, 128] width 203 height 75
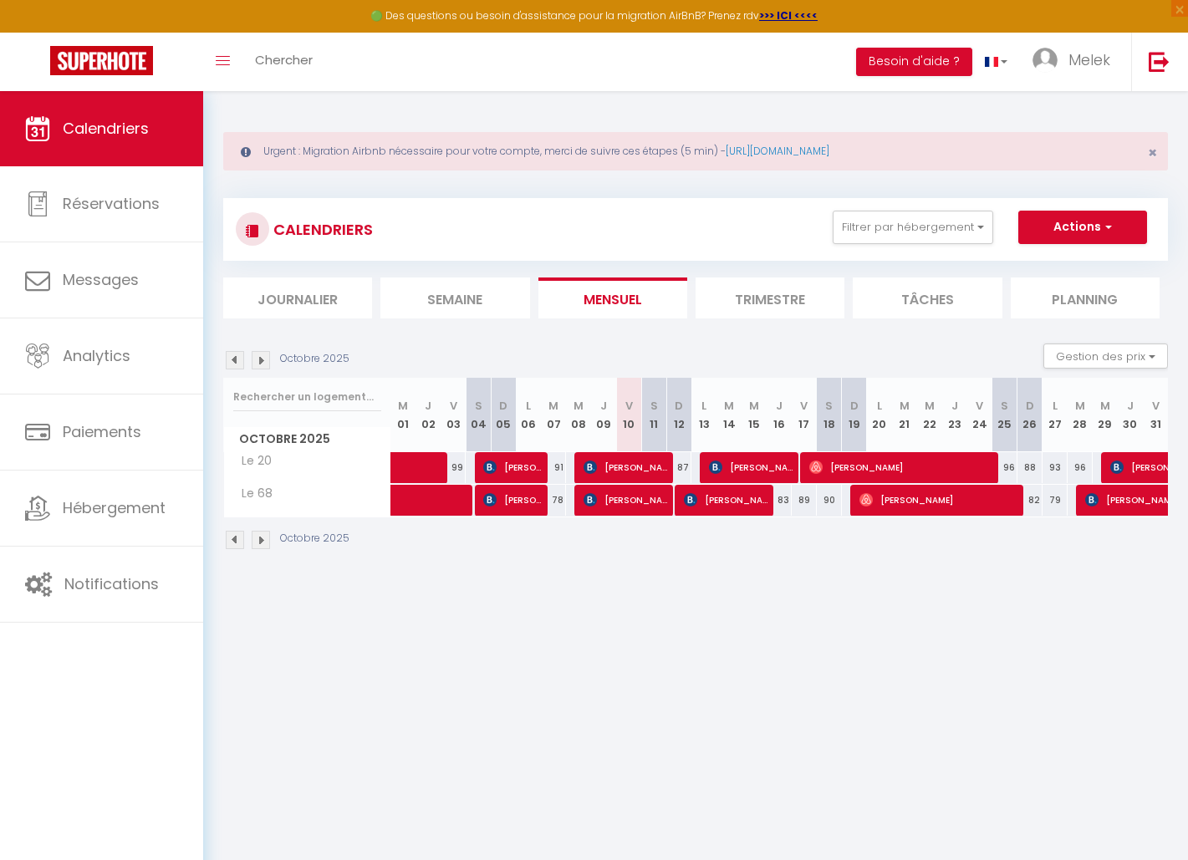
click at [274, 644] on body "🟢 Des questions ou besoin d'assistance pour la migration AirBnB? Prenez rdv >>>…" at bounding box center [594, 521] width 1188 height 860
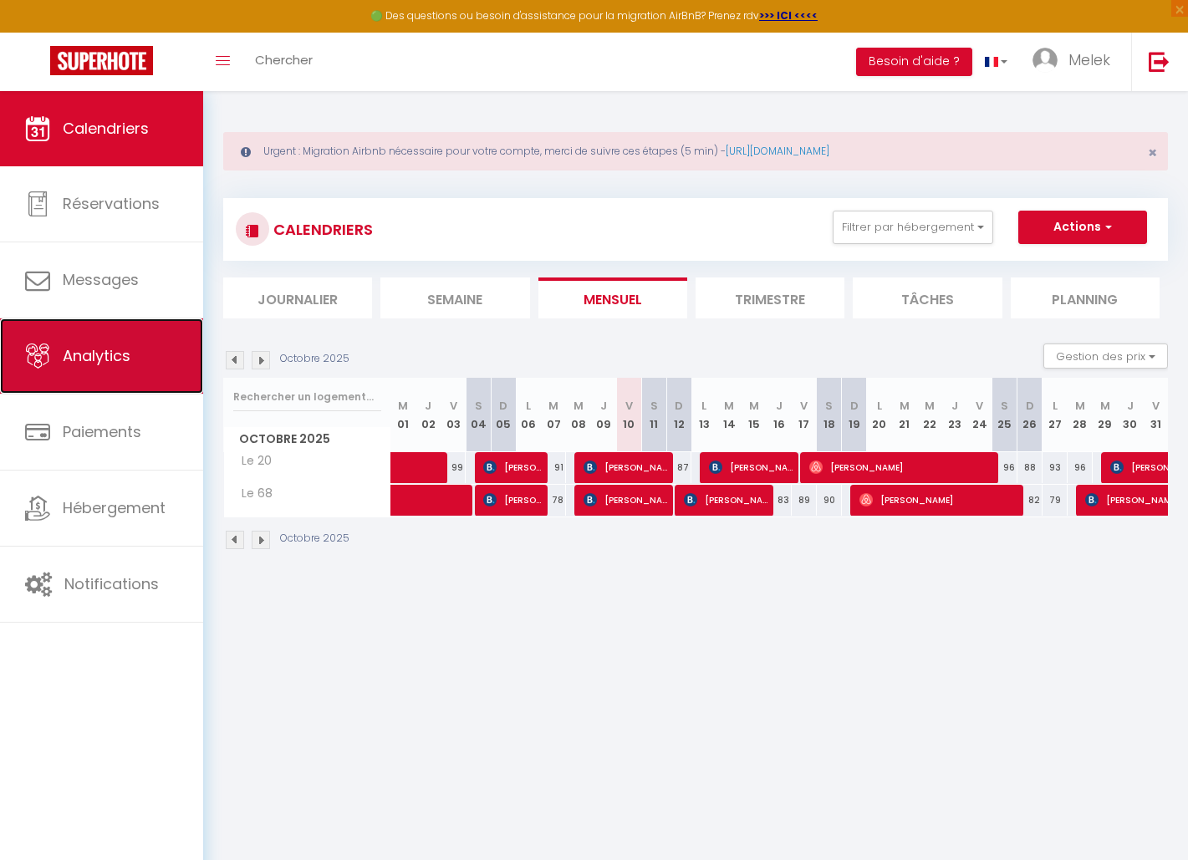
click at [142, 380] on link "Analytics" at bounding box center [101, 355] width 203 height 75
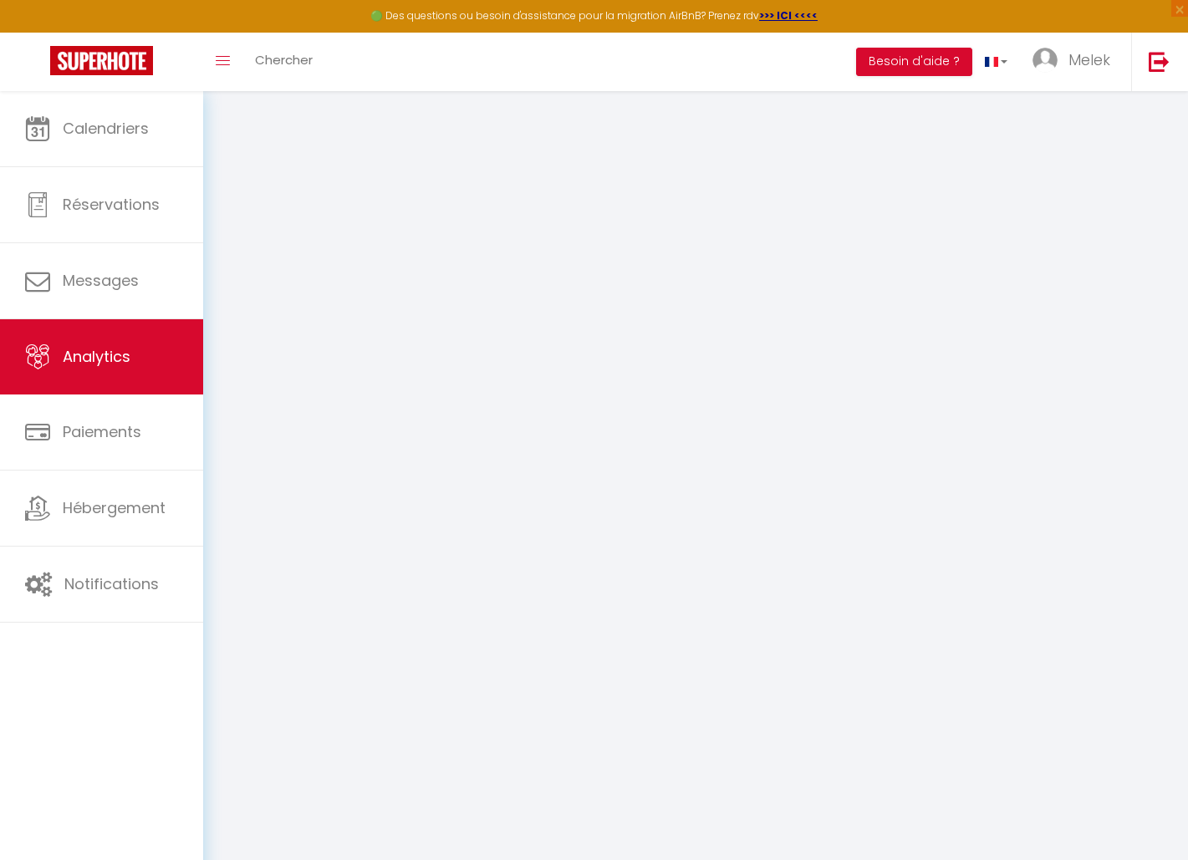
select select "2025"
select select "10"
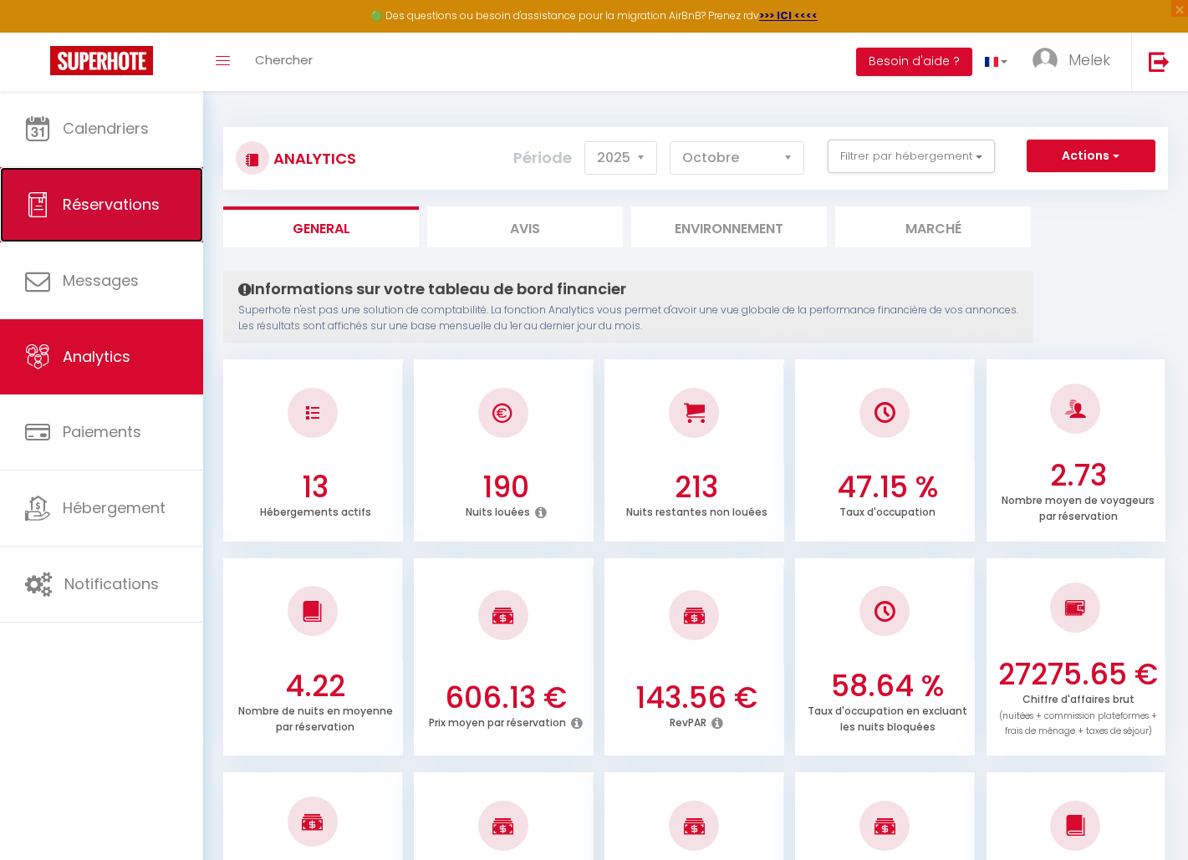
click at [112, 204] on span "Réservations" at bounding box center [111, 204] width 97 height 21
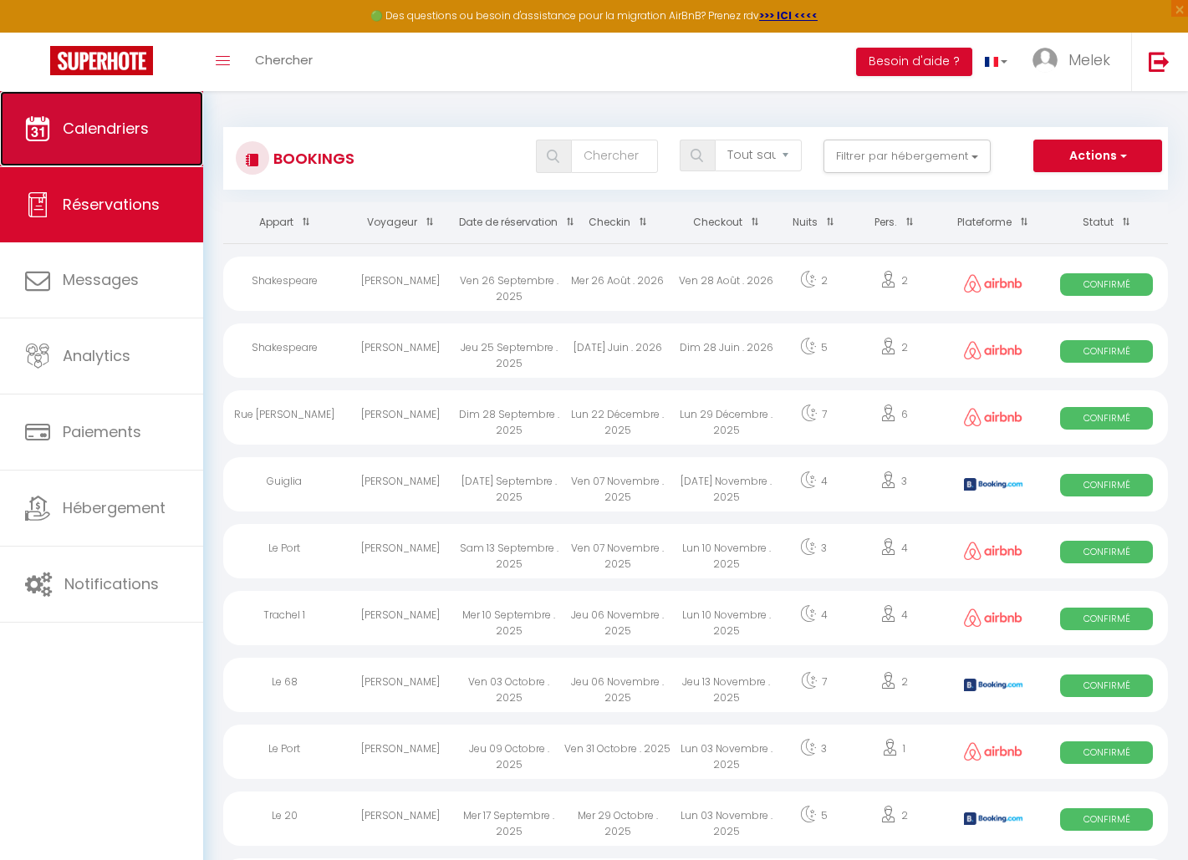
click at [112, 134] on span "Calendriers" at bounding box center [106, 128] width 86 height 21
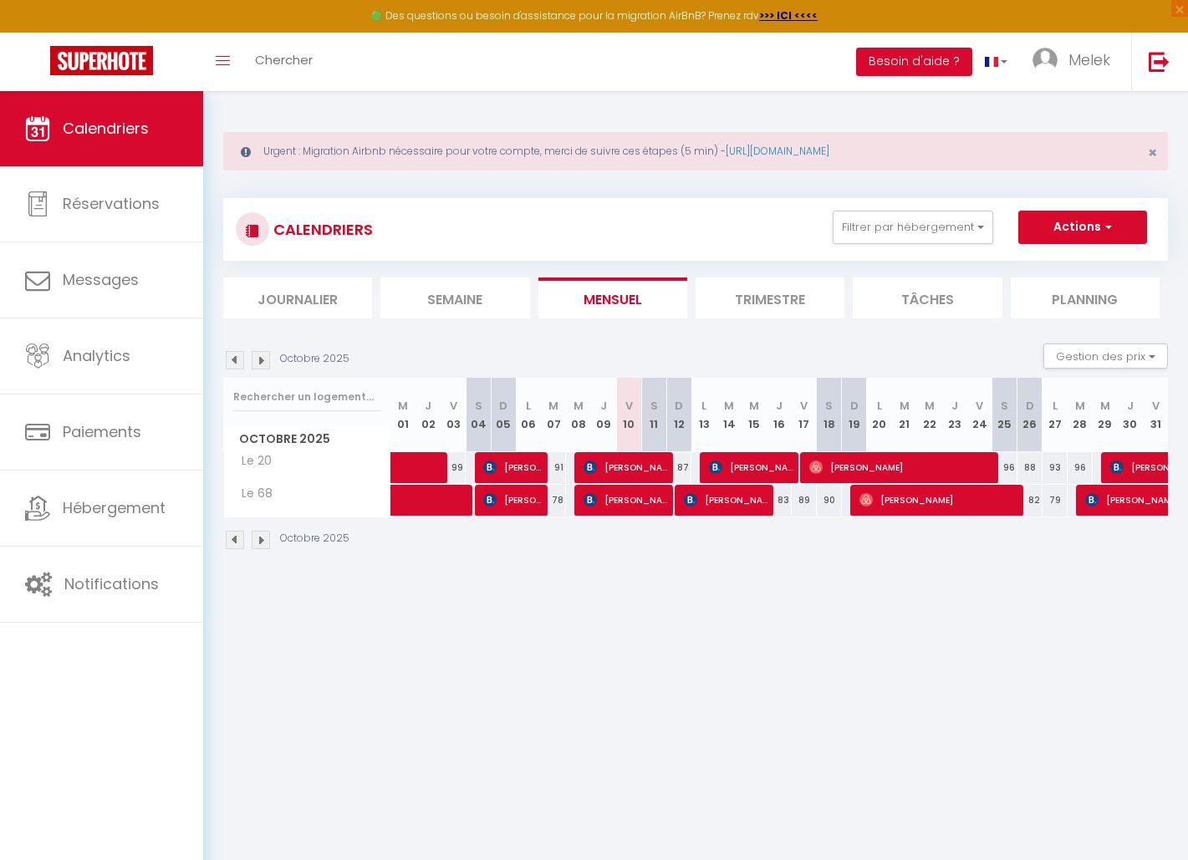
click at [366, 596] on body "🟢 Des questions ou besoin d'assistance pour la migration AirBnB? Prenez rdv >>>…" at bounding box center [594, 521] width 1188 height 860
